Goal: Task Accomplishment & Management: Manage account settings

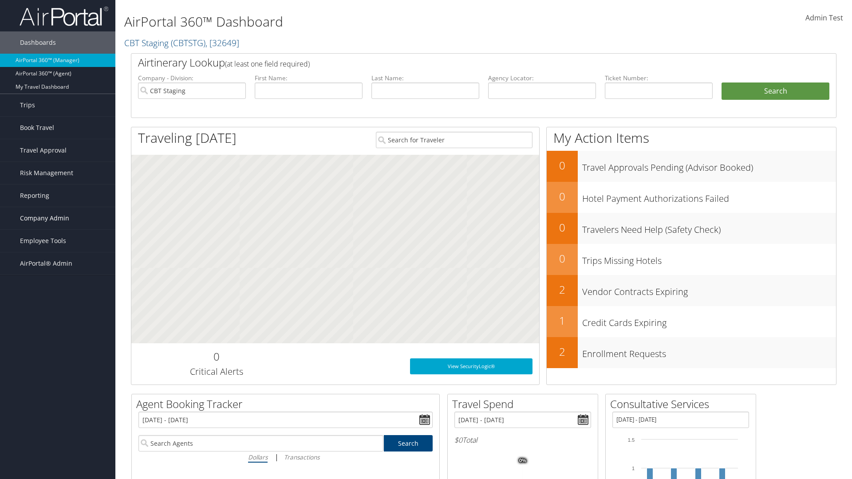
click at [58, 218] on span "Company Admin" at bounding box center [44, 218] width 49 height 22
click at [0, 0] on link "Travel Policy" at bounding box center [0, 0] width 0 height 0
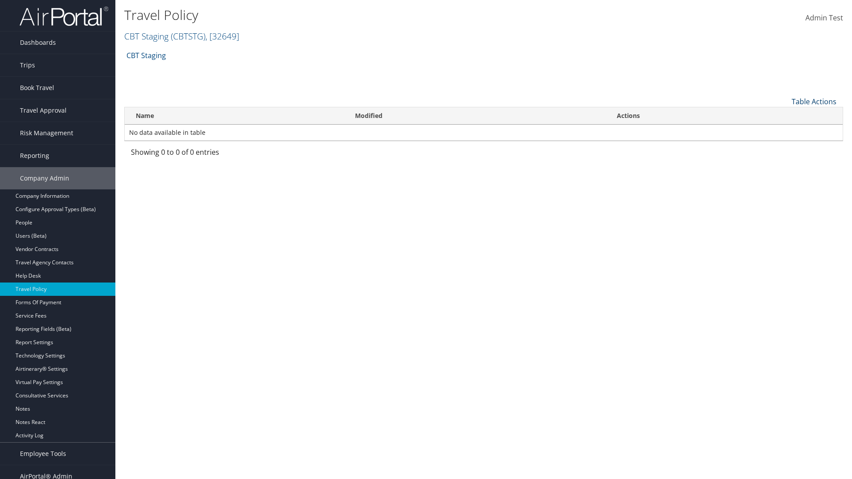
click at [814, 101] on link "Table Actions" at bounding box center [814, 102] width 45 height 10
click at [784, 115] on link "Add New Policy" at bounding box center [784, 115] width 117 height 15
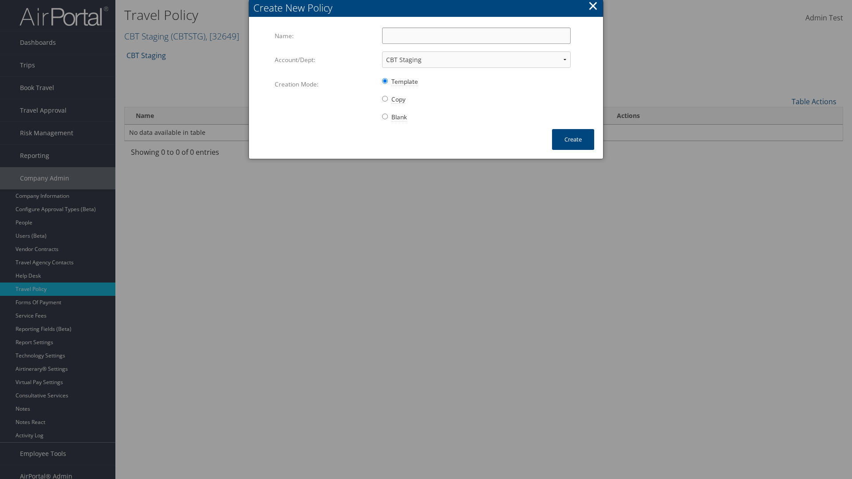
click at [476, 36] on input "Name:" at bounding box center [476, 36] width 189 height 16
type input "Auto Policy for 1479"
click at [573, 139] on button "Create" at bounding box center [573, 139] width 42 height 21
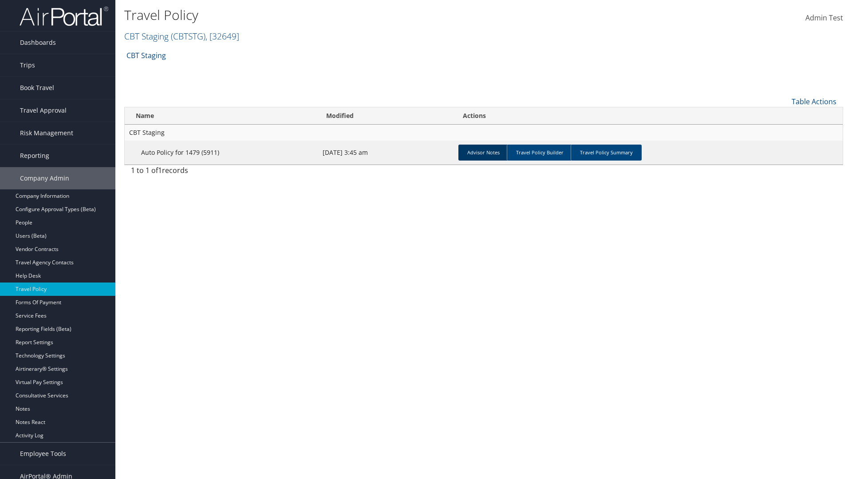
click at [483, 152] on link "Advisor Notes" at bounding box center [484, 153] width 50 height 16
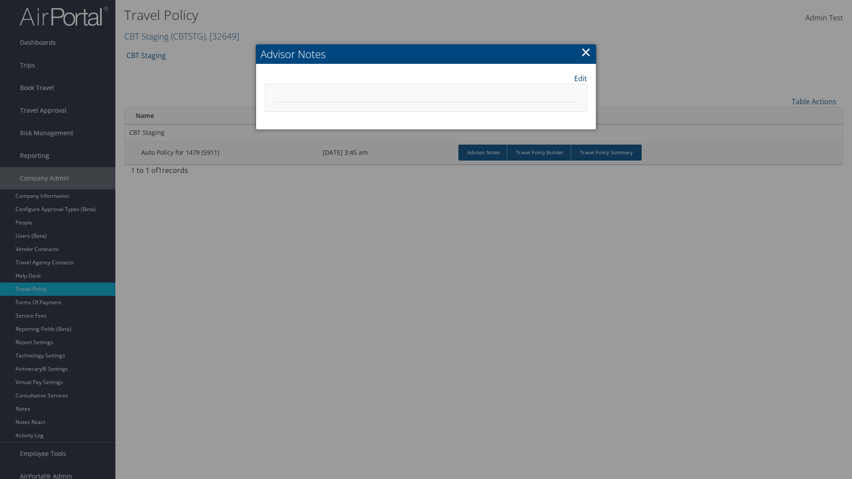
click at [581, 78] on link "Edit" at bounding box center [580, 78] width 13 height 11
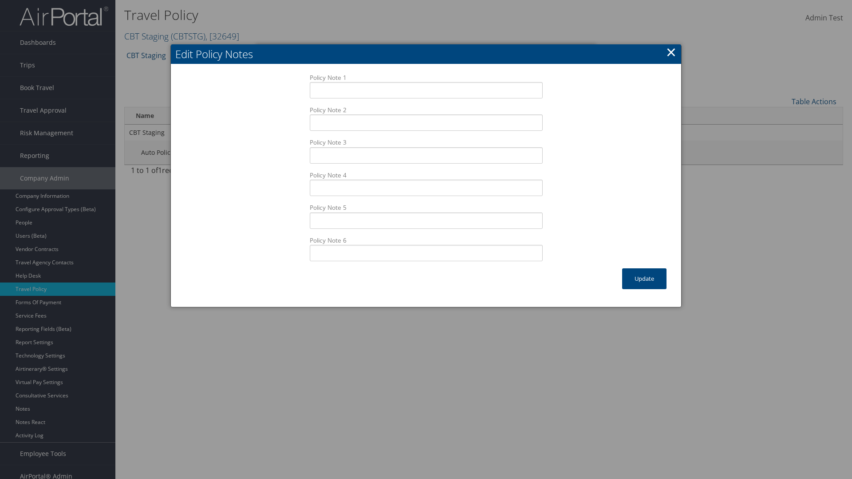
scroll to position [9, 0]
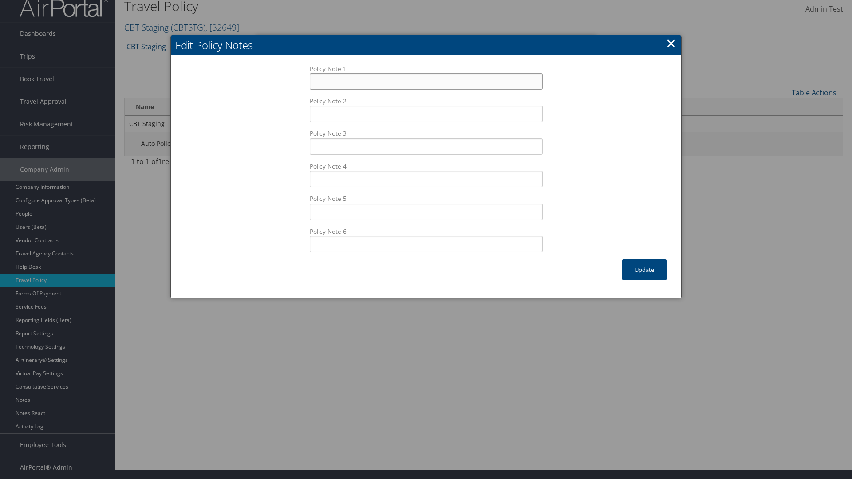
click at [426, 81] on input "Policy Note 1" at bounding box center [426, 81] width 233 height 16
type input "Auto Sample Text"
click at [645, 270] on button "Update" at bounding box center [644, 270] width 44 height 21
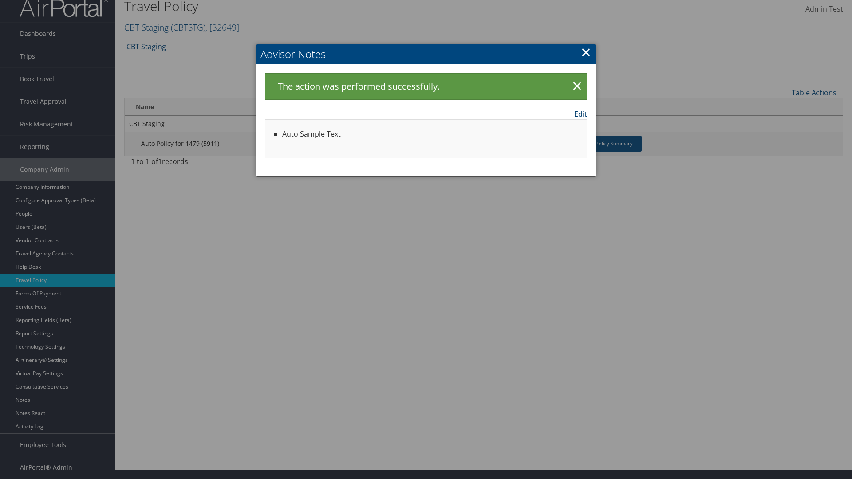
click at [581, 114] on link "Edit" at bounding box center [580, 114] width 13 height 11
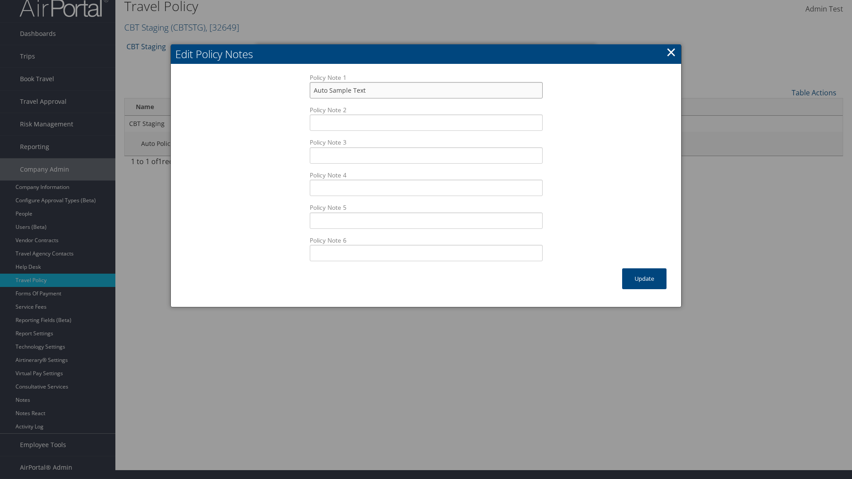
click at [426, 90] on input "Auto Sample Text" at bounding box center [426, 90] width 233 height 16
click at [645, 279] on button "Update" at bounding box center [644, 279] width 44 height 21
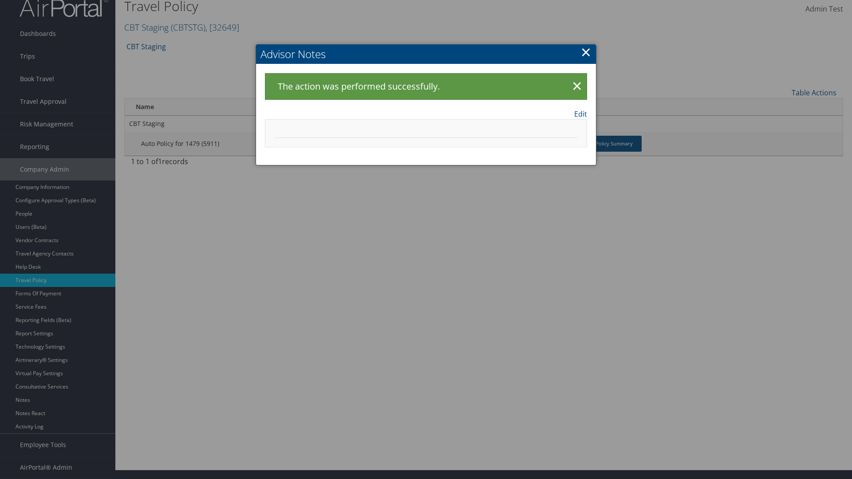
click at [586, 52] on link "×" at bounding box center [586, 52] width 10 height 18
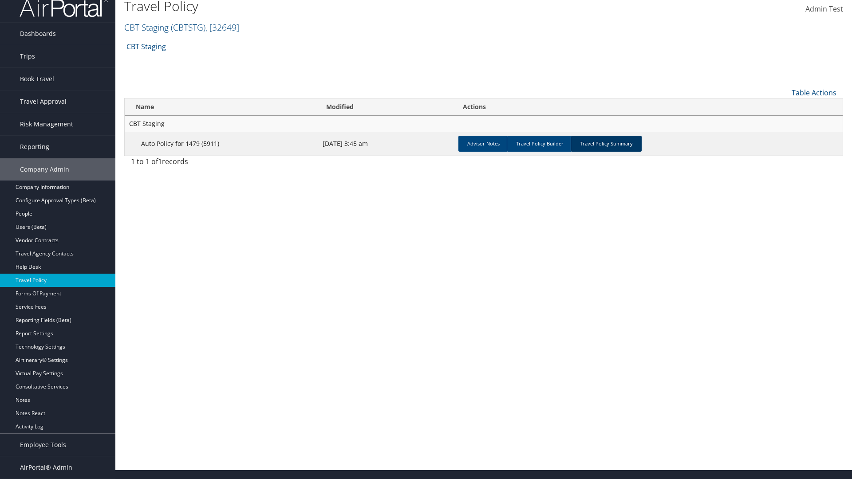
click at [606, 143] on link "Travel Policy Summary" at bounding box center [606, 144] width 71 height 16
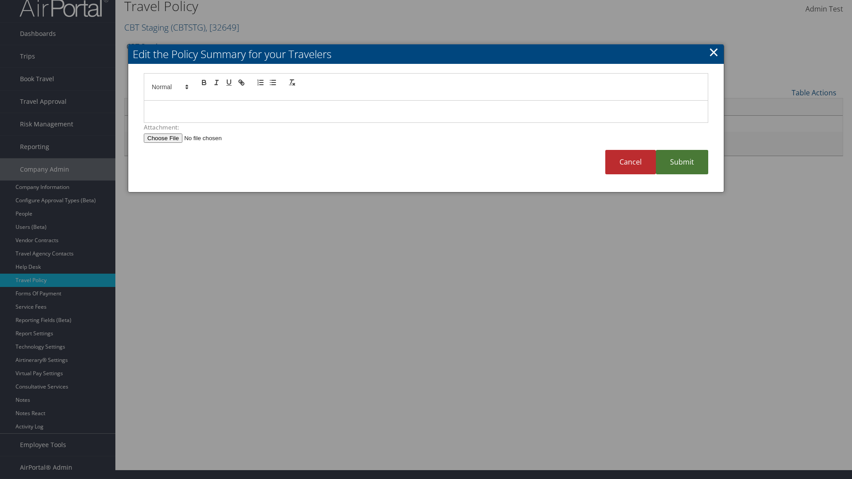
click at [426, 111] on p at bounding box center [426, 112] width 550 height 12
click at [682, 162] on link "Submit" at bounding box center [682, 162] width 52 height 24
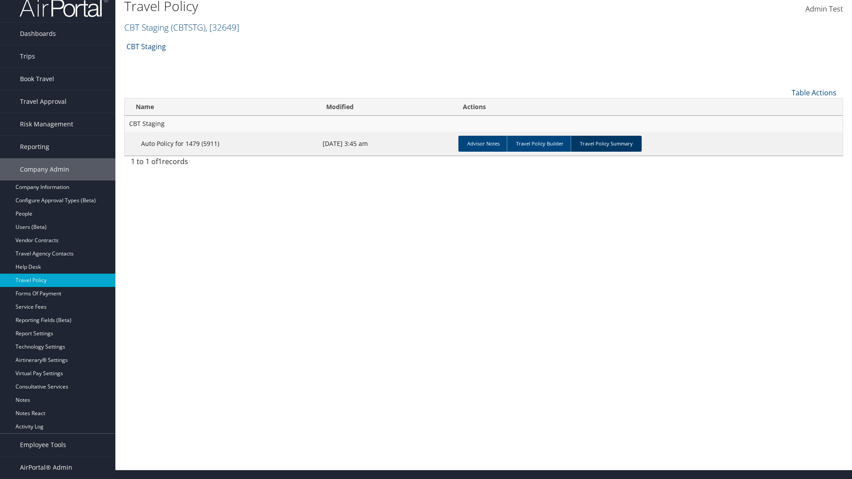
click at [606, 143] on link "Travel Policy Summary" at bounding box center [606, 144] width 71 height 16
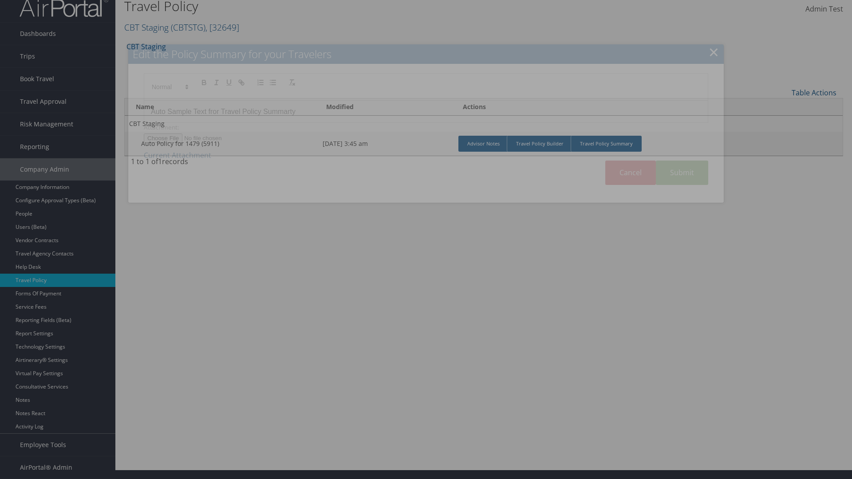
click at [426, 118] on p "Auto Sample Text fror Travel Policy Summarty" at bounding box center [426, 112] width 550 height 12
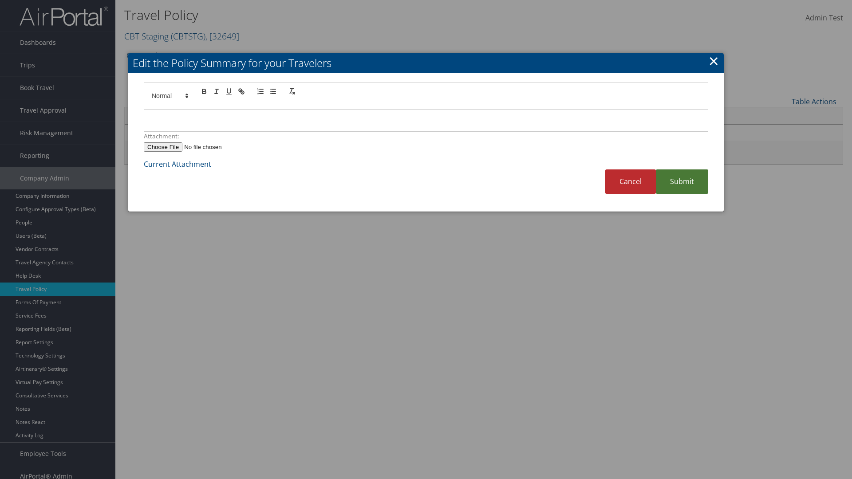
click at [682, 182] on link "Submit" at bounding box center [682, 182] width 52 height 24
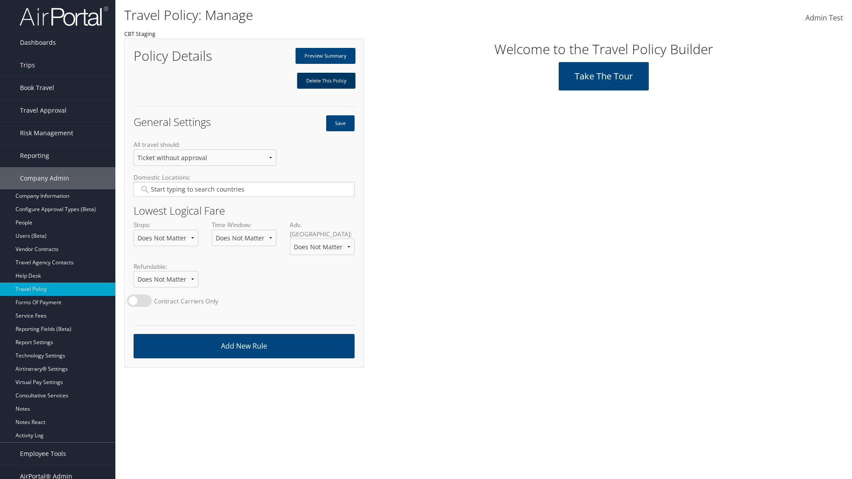
click at [326, 81] on link "Delete This Policy" at bounding box center [326, 81] width 59 height 16
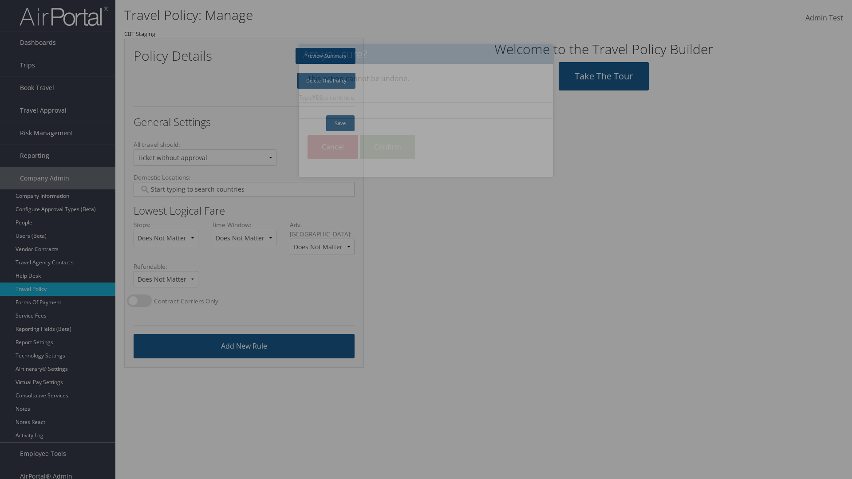
click at [426, 111] on input "Type YES to continue:" at bounding box center [426, 111] width 255 height 16
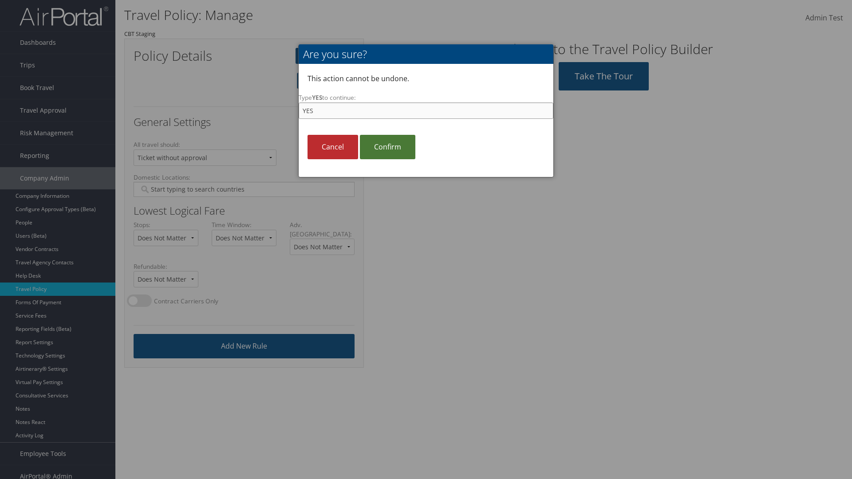
type input "YES"
click at [388, 147] on link "Confirm" at bounding box center [387, 147] width 55 height 24
